Goal: Information Seeking & Learning: Learn about a topic

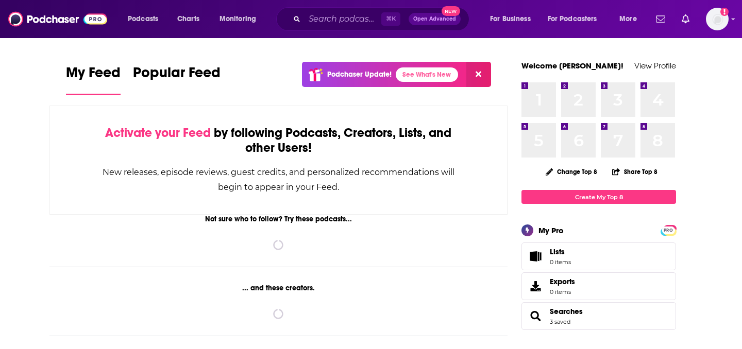
click at [348, 5] on div "Podcasts Charts Monitoring ⌘ K Open Advanced New For Business For Podcasters Mo…" at bounding box center [371, 19] width 742 height 38
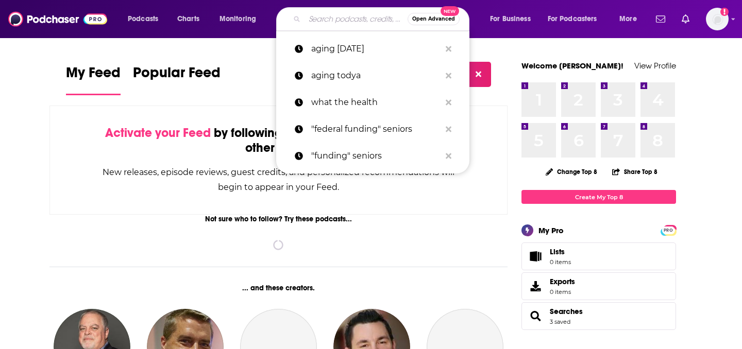
click at [348, 14] on input "Search podcasts, credits, & more..." at bounding box center [355, 19] width 103 height 16
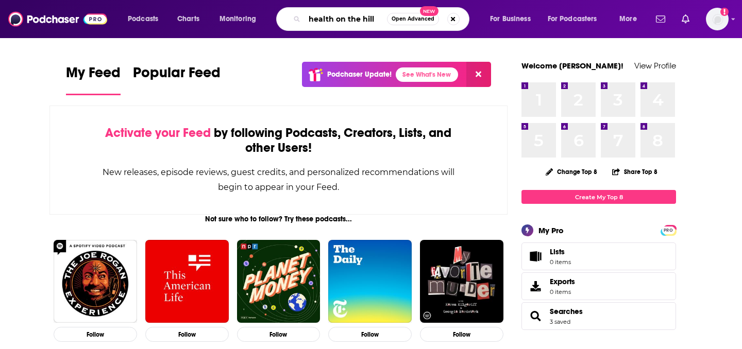
type input "health on the hill"
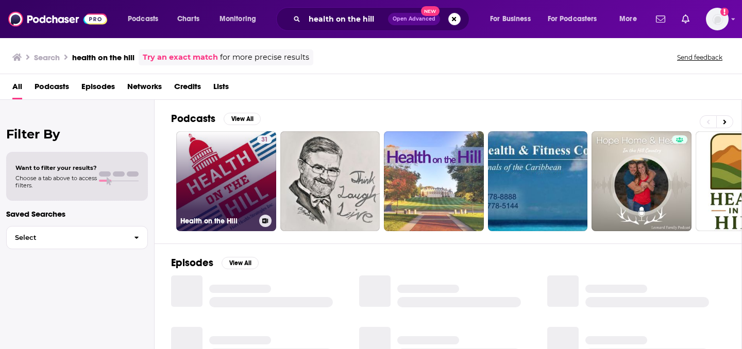
click at [209, 169] on link "31 Health on the Hill" at bounding box center [226, 181] width 100 height 100
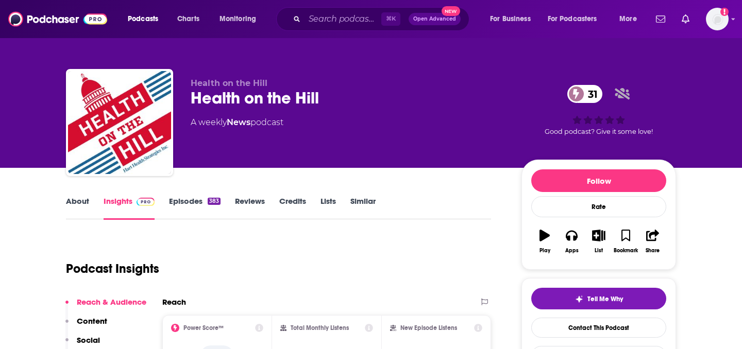
click at [206, 198] on link "Episodes 383" at bounding box center [194, 208] width 51 height 24
